Goal: Transaction & Acquisition: Purchase product/service

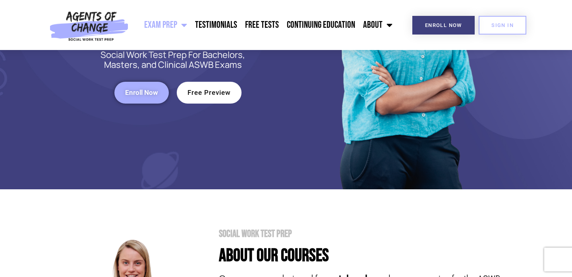
scroll to position [156, 0]
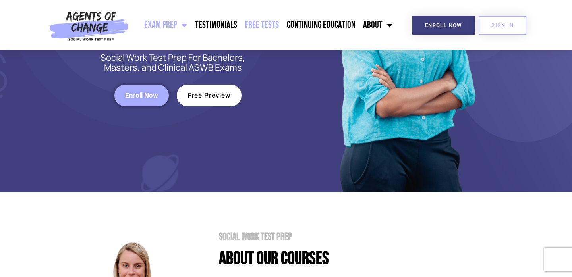
click at [268, 26] on link "Free Tests" at bounding box center [262, 25] width 42 height 20
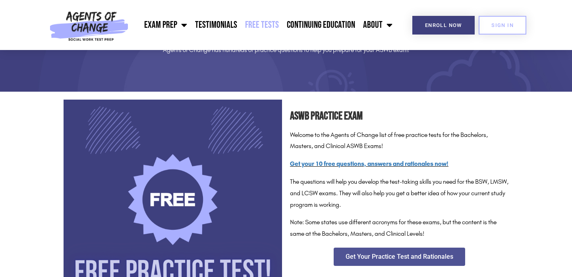
scroll to position [72, 0]
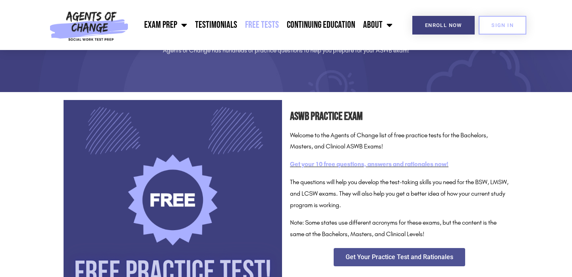
click at [376, 165] on link "Get your 10 free questions, answers and rationales now!" at bounding box center [369, 165] width 159 height 8
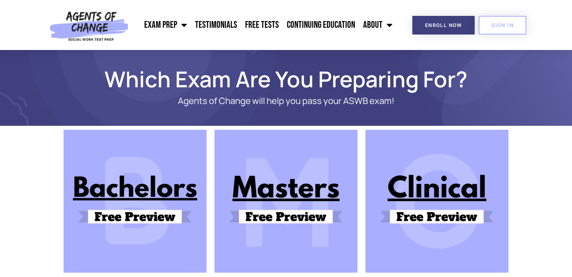
click at [288, 218] on img at bounding box center [286, 201] width 143 height 143
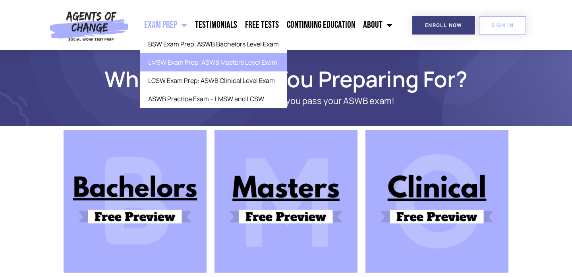
click at [164, 64] on link "LMSW Exam Prep: ASWB Masters Level Exam" at bounding box center [213, 62] width 147 height 18
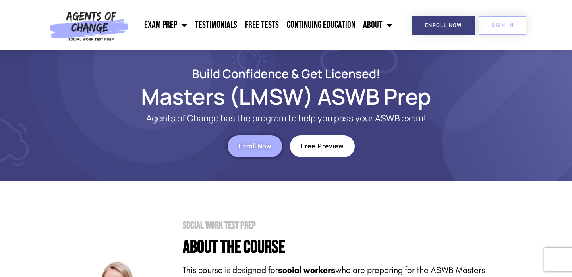
scroll to position [1, 0]
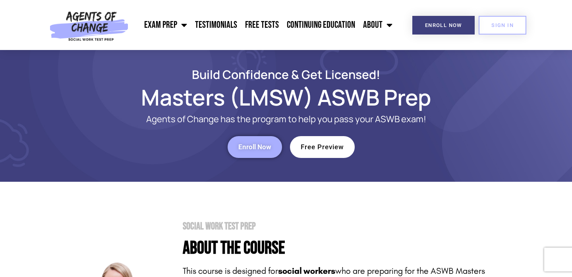
click at [269, 148] on span "Enroll Now" at bounding box center [254, 147] width 33 height 7
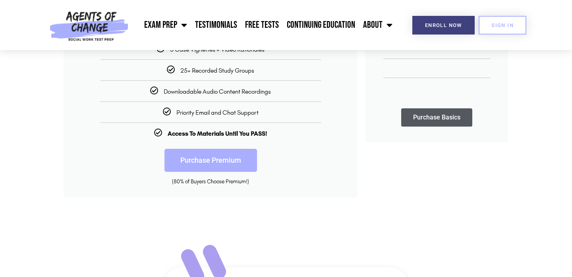
scroll to position [264, 0]
click at [199, 165] on link "Purchase Premium" at bounding box center [211, 161] width 93 height 23
